Goal: Navigation & Orientation: Find specific page/section

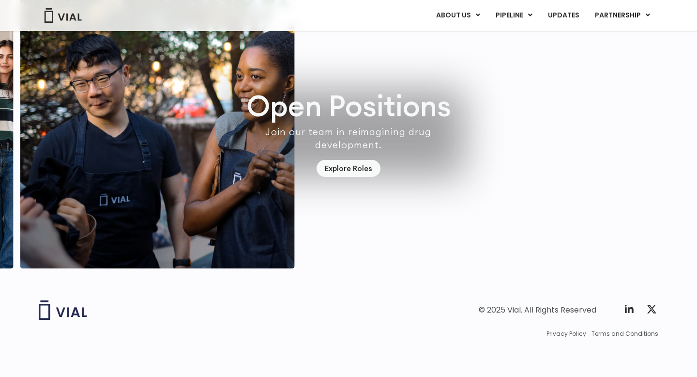
scroll to position [2850, 0]
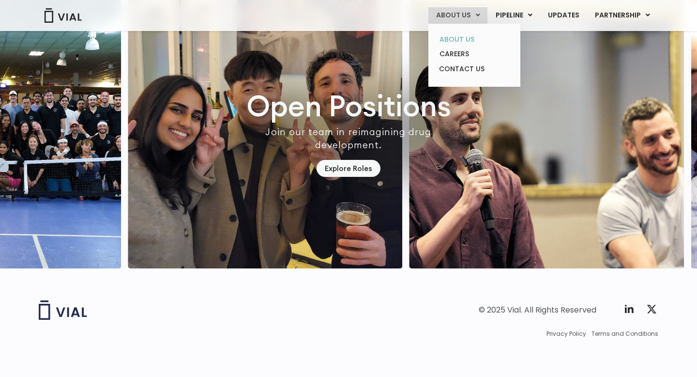
click at [467, 42] on link "ABOUT US" at bounding box center [474, 39] width 85 height 15
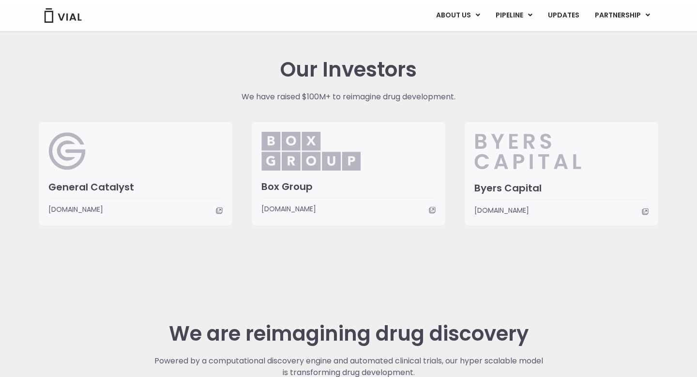
scroll to position [2460, 0]
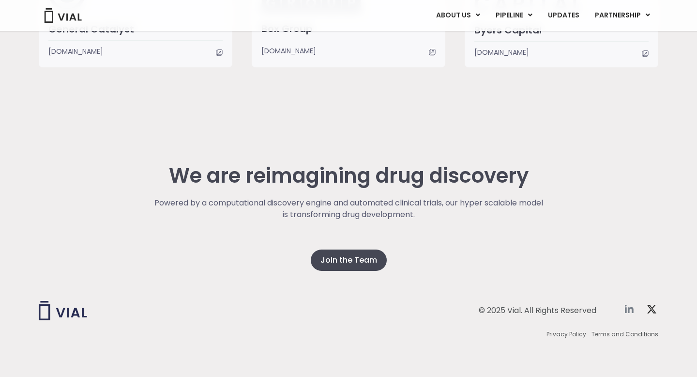
click at [630, 313] on icon at bounding box center [629, 309] width 12 height 12
